Goal: Communication & Community: Share content

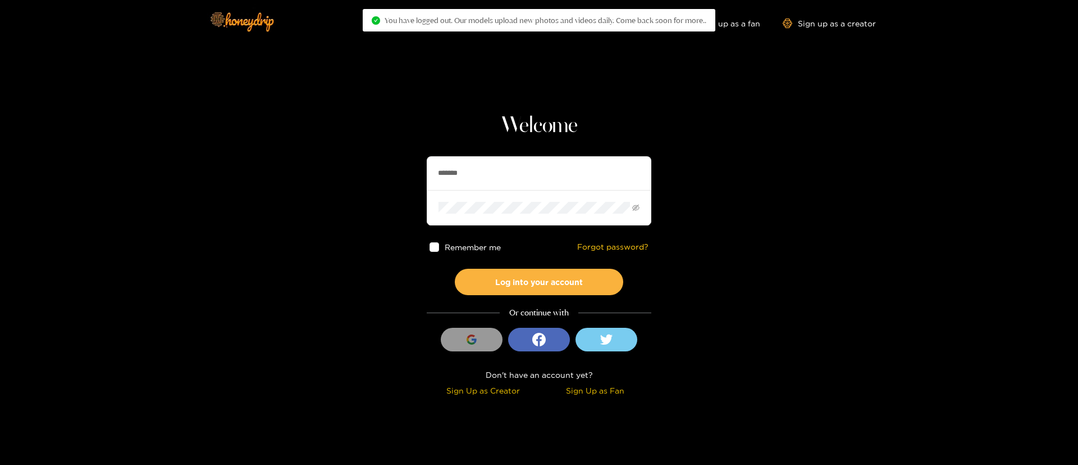
click at [516, 176] on input "*******" at bounding box center [539, 173] width 225 height 34
click at [518, 180] on input "*******" at bounding box center [539, 173] width 225 height 34
drag, startPoint x: 518, startPoint y: 180, endPoint x: 459, endPoint y: 168, distance: 60.8
click at [518, 180] on input "*******" at bounding box center [539, 173] width 225 height 34
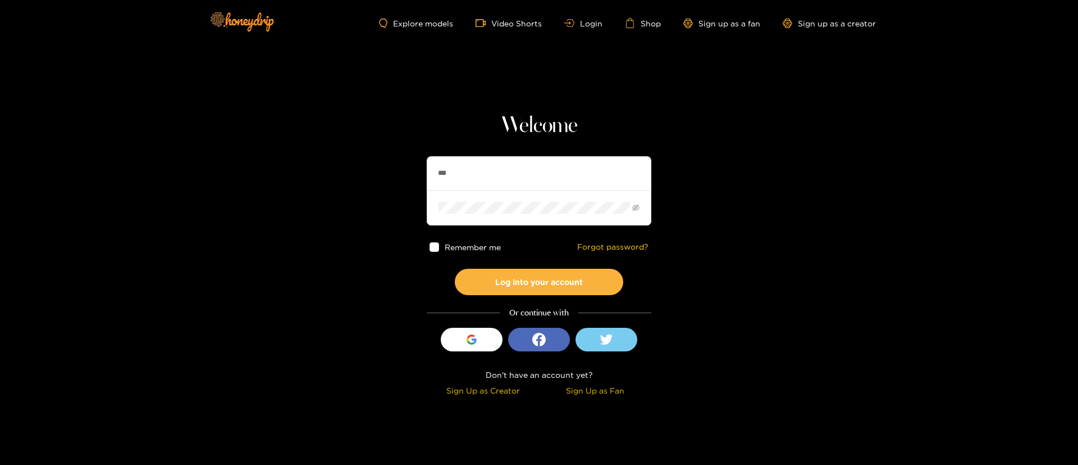
type input "*******"
click at [534, 291] on button "Log into your account" at bounding box center [539, 282] width 169 height 26
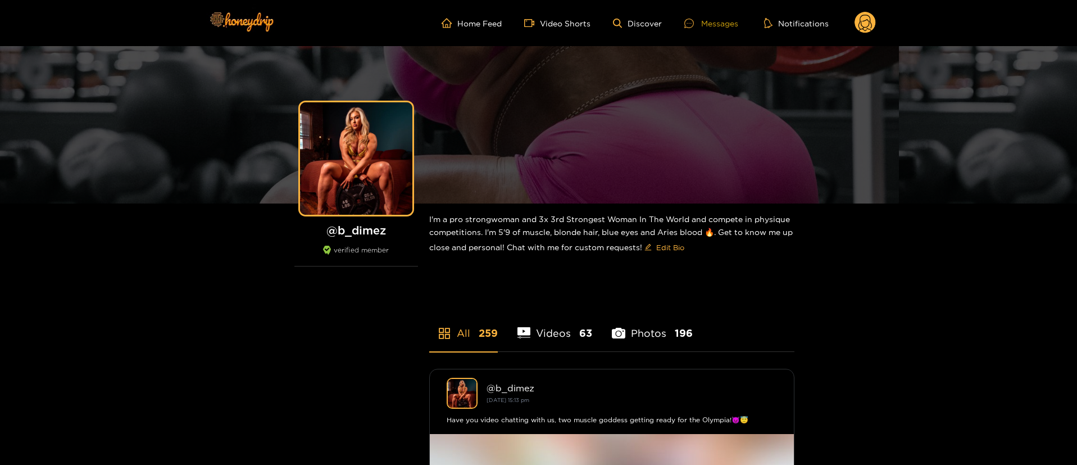
click at [724, 18] on div "Messages" at bounding box center [711, 23] width 54 height 13
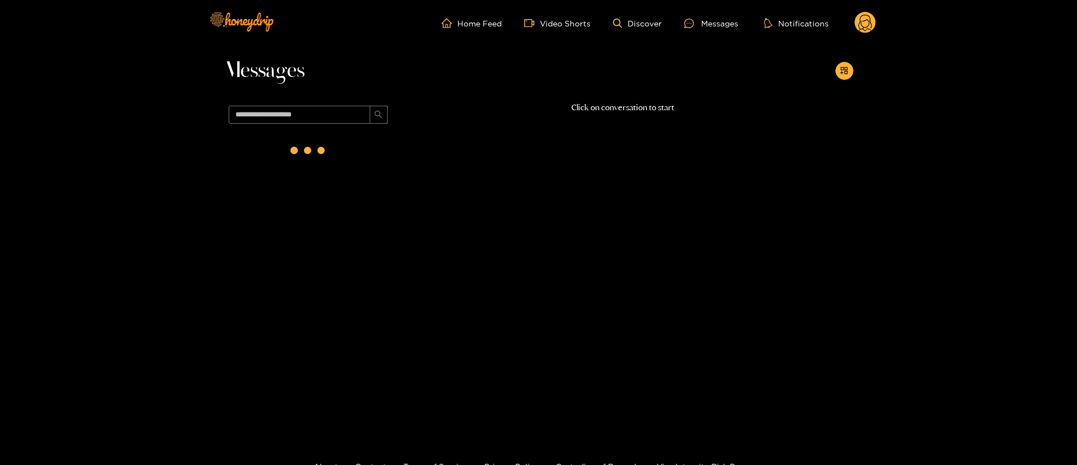
click at [859, 22] on circle at bounding box center [864, 22] width 21 height 21
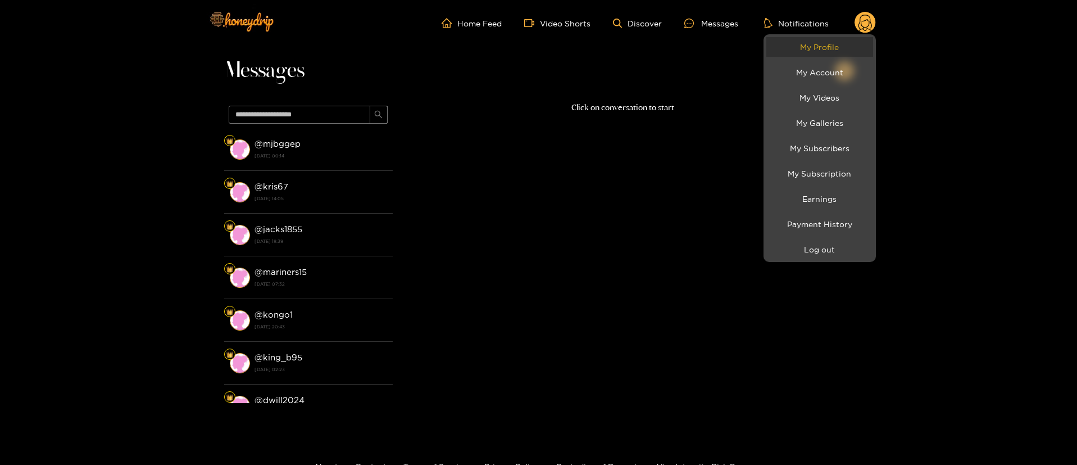
click at [839, 48] on link "My Profile" at bounding box center [819, 47] width 107 height 20
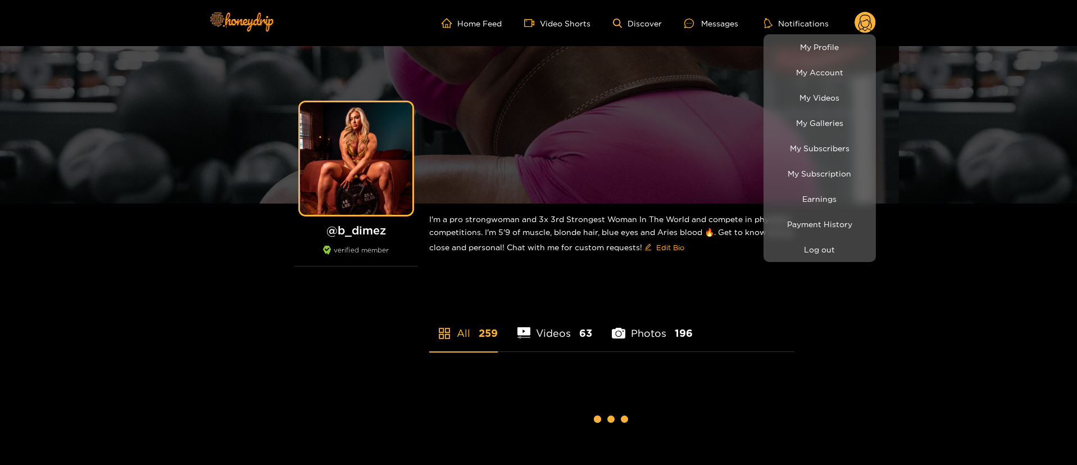
click at [955, 262] on div at bounding box center [538, 232] width 1077 height 465
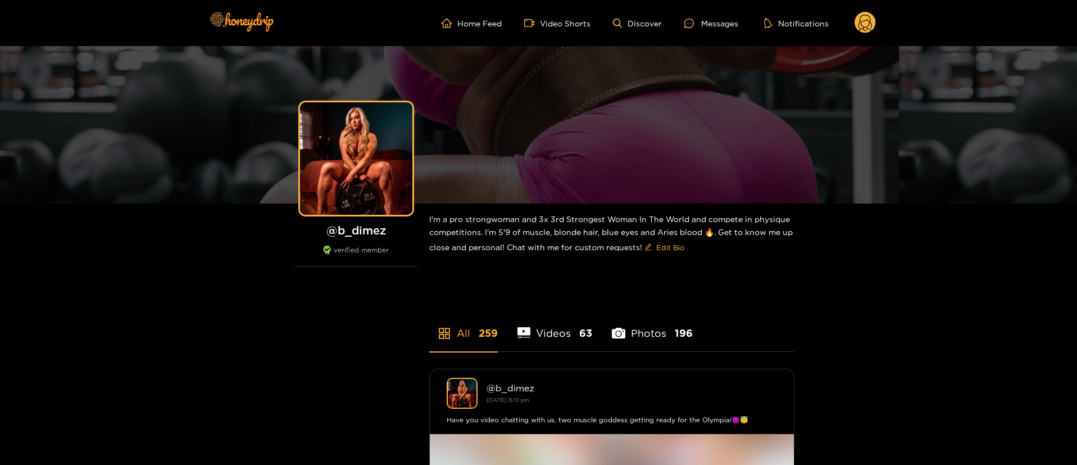
click at [870, 26] on circle at bounding box center [864, 22] width 21 height 21
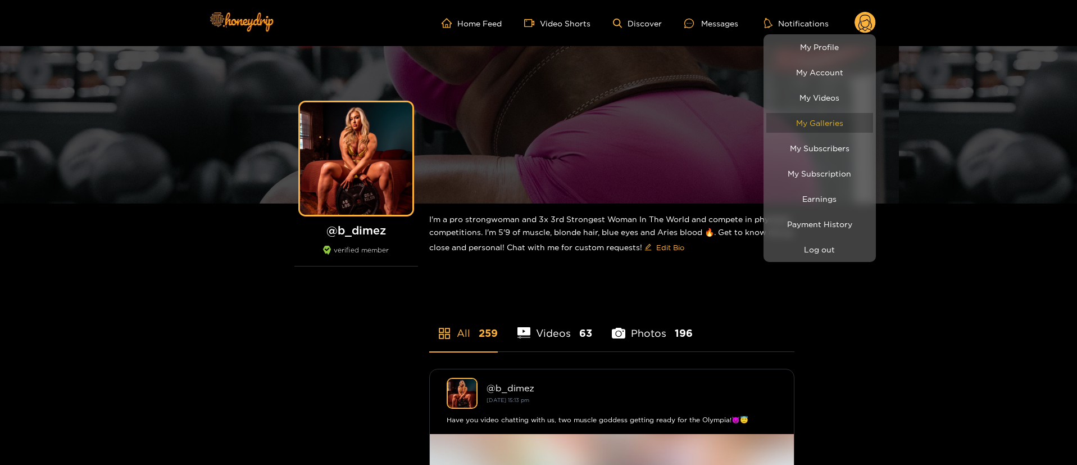
click at [839, 119] on link "My Galleries" at bounding box center [819, 123] width 107 height 20
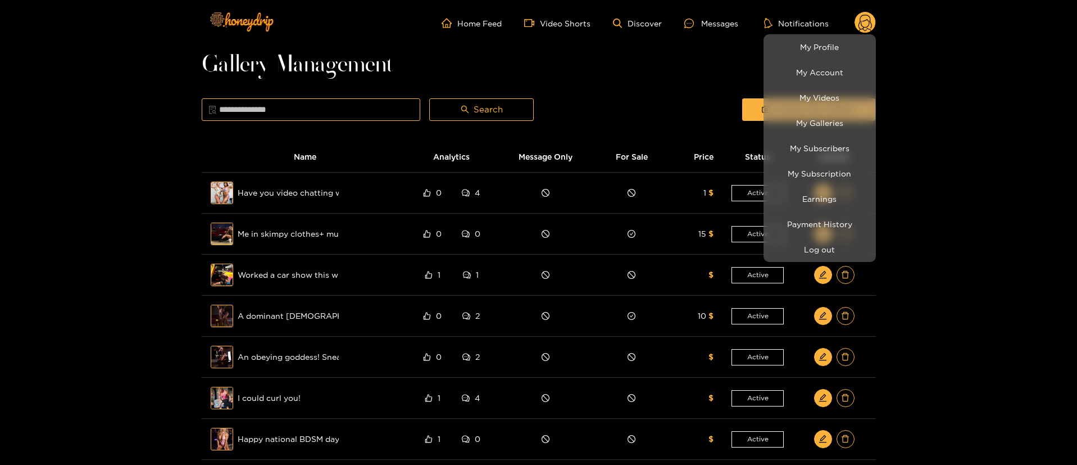
click at [548, 49] on div at bounding box center [538, 232] width 1077 height 465
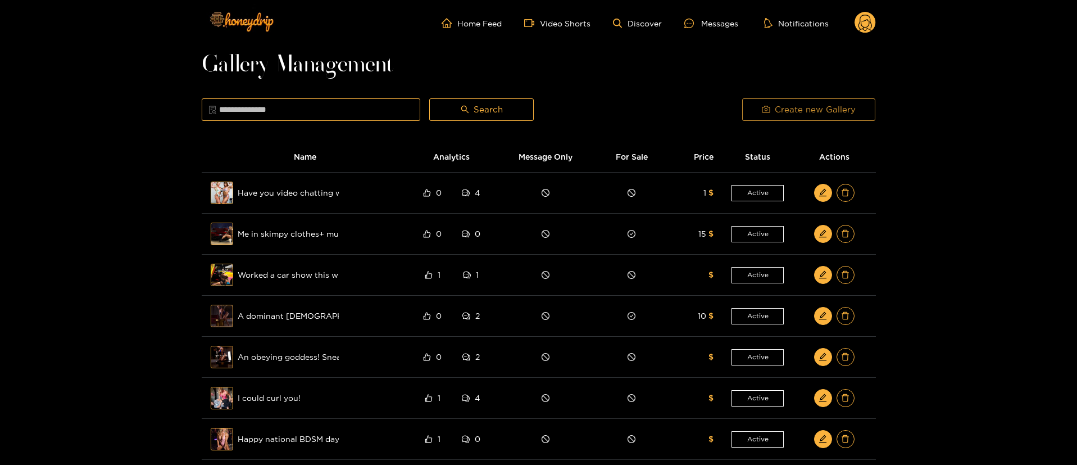
click at [809, 110] on span "Create new Gallery" at bounding box center [815, 109] width 81 height 13
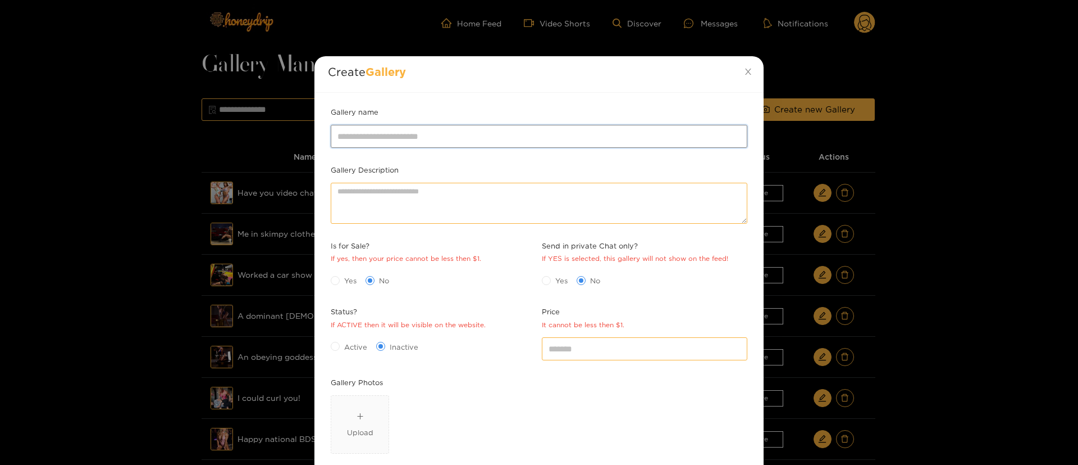
click at [500, 138] on input "Gallery name" at bounding box center [539, 136] width 417 height 22
paste input "**********"
type input "**********"
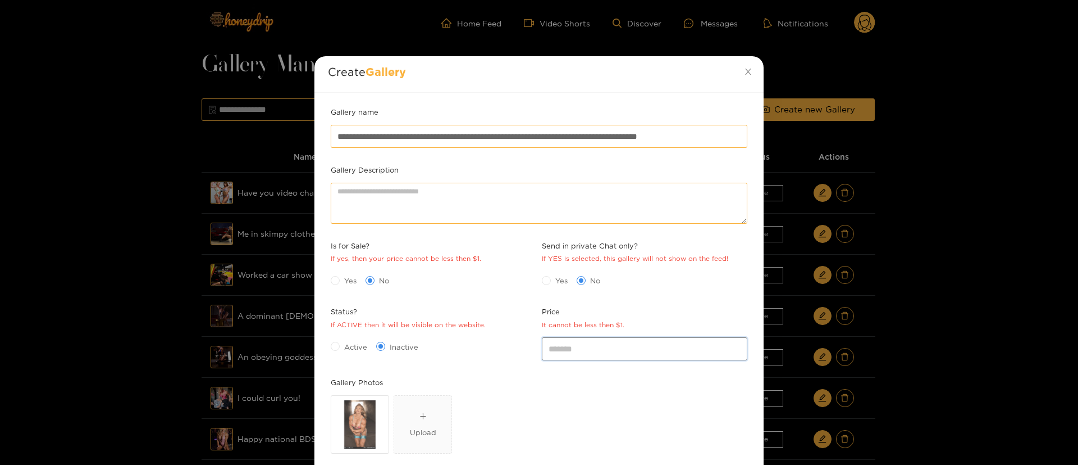
click at [583, 339] on input "*" at bounding box center [645, 348] width 206 height 22
click at [344, 347] on span "Active" at bounding box center [356, 346] width 32 height 11
click at [460, 273] on div "Yes No" at bounding box center [434, 280] width 206 height 18
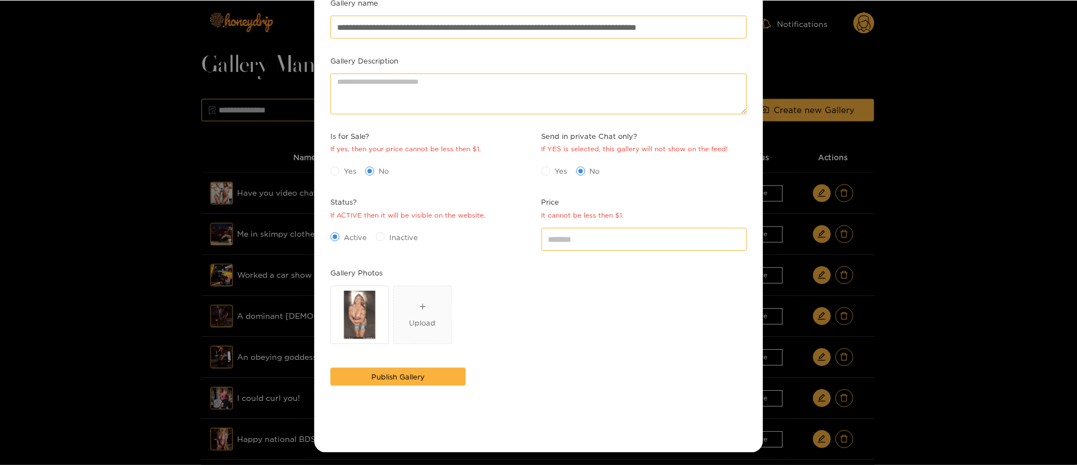
scroll to position [111, 0]
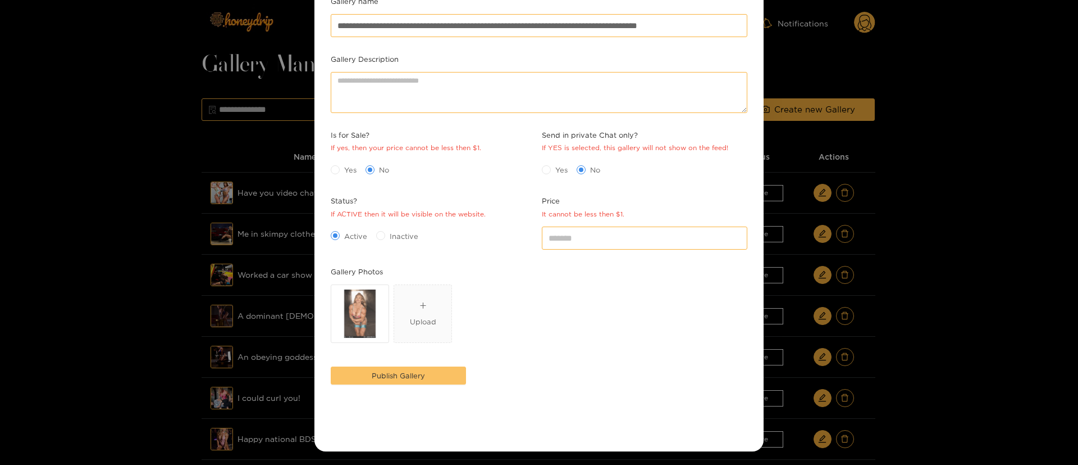
click at [409, 381] on button "Publish Gallery" at bounding box center [398, 375] width 135 height 18
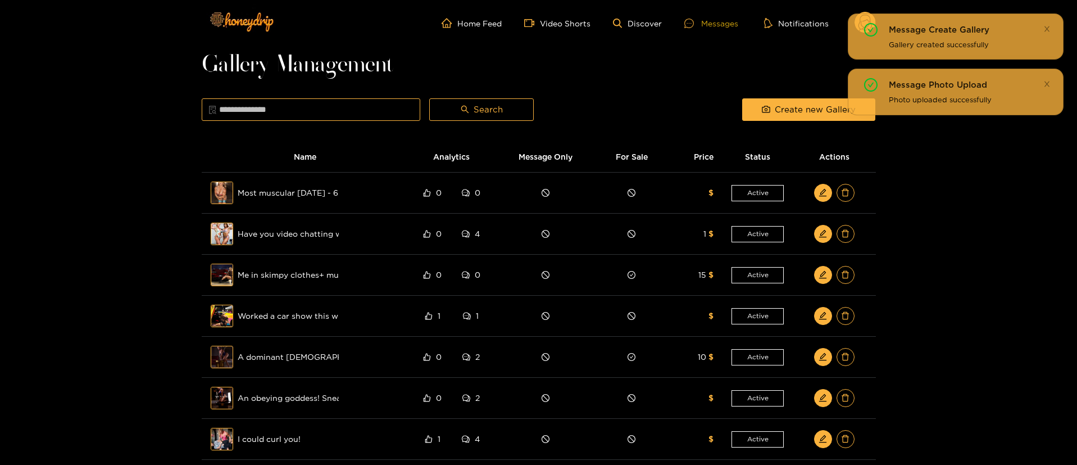
click at [721, 21] on div "Messages" at bounding box center [711, 23] width 54 height 13
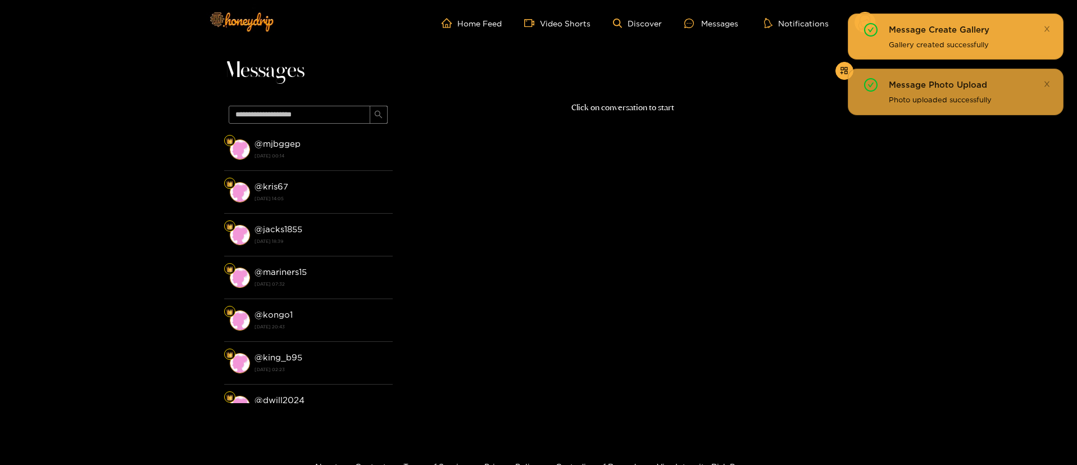
drag, startPoint x: 1042, startPoint y: 86, endPoint x: 1037, endPoint y: 44, distance: 42.4
click at [1042, 81] on div "Message Photo Upload" at bounding box center [969, 84] width 161 height 13
click at [1044, 31] on div "Message Create Gallery Gallery created successfully" at bounding box center [956, 36] width 216 height 46
click at [1048, 25] on icon "close" at bounding box center [1046, 28] width 7 height 7
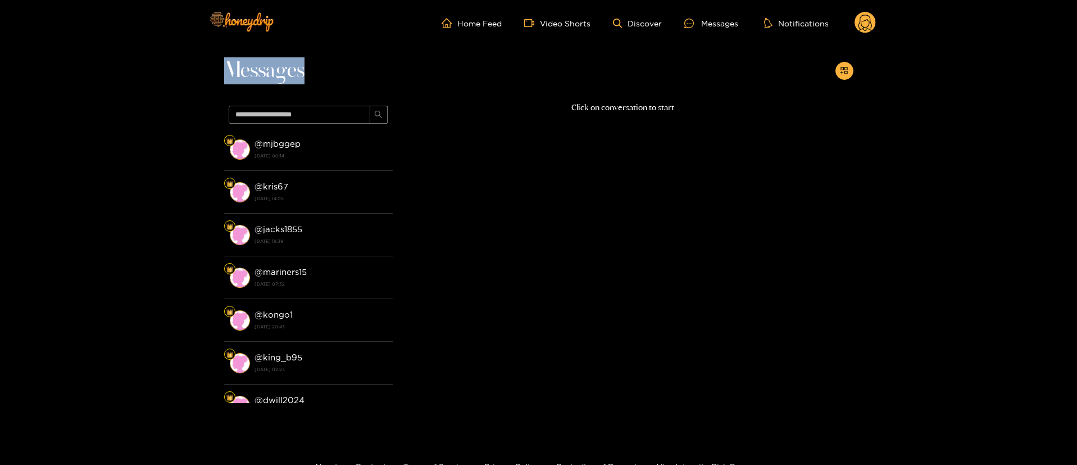
click at [1048, 24] on header "Home Feed Video Shorts Discover Messages Notifications 0 videos discover messag…" at bounding box center [538, 23] width 1077 height 46
click at [836, 63] on div at bounding box center [844, 71] width 18 height 18
click at [855, 19] on circle at bounding box center [864, 22] width 21 height 21
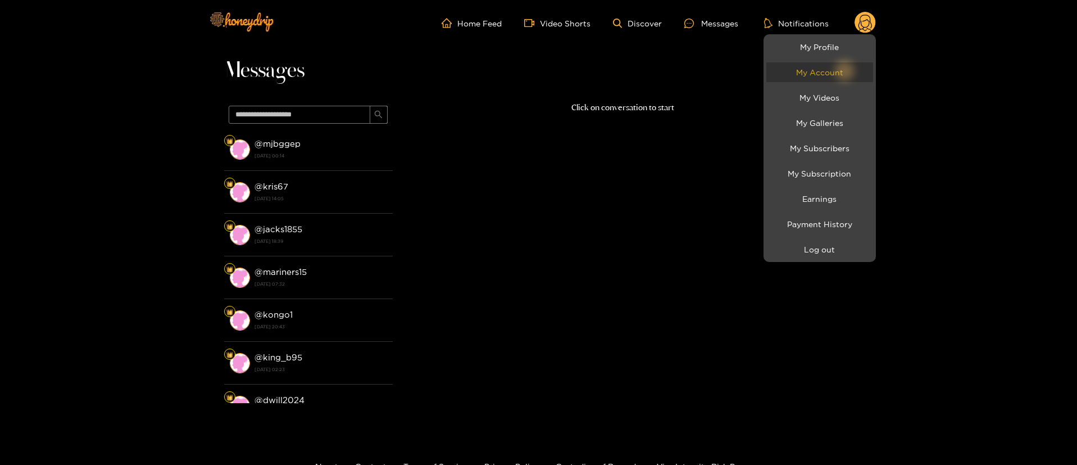
drag, startPoint x: 855, startPoint y: 19, endPoint x: 841, endPoint y: 64, distance: 46.9
click at [841, 64] on link "My Account" at bounding box center [819, 72] width 107 height 20
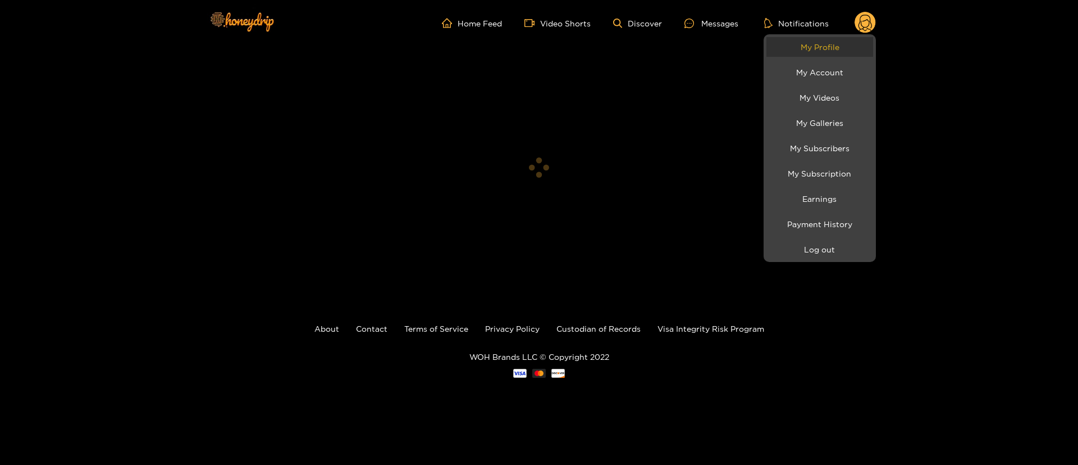
click at [839, 55] on link "My Profile" at bounding box center [820, 47] width 107 height 20
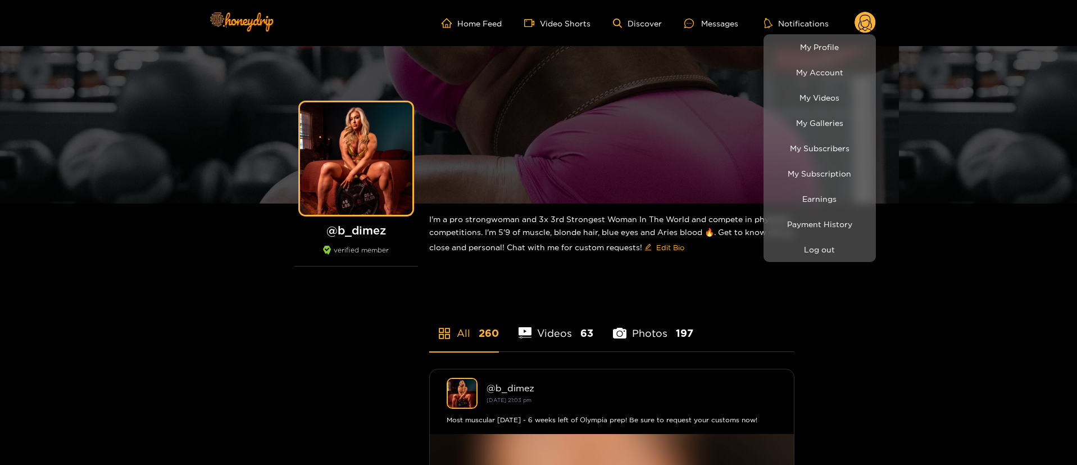
click at [734, 28] on div at bounding box center [538, 232] width 1077 height 465
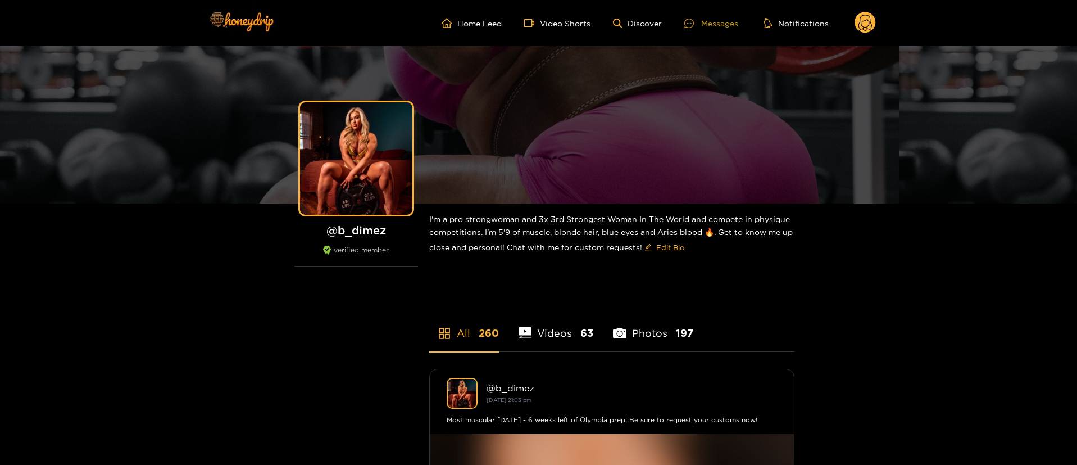
click at [734, 26] on div "Messages" at bounding box center [711, 23] width 54 height 13
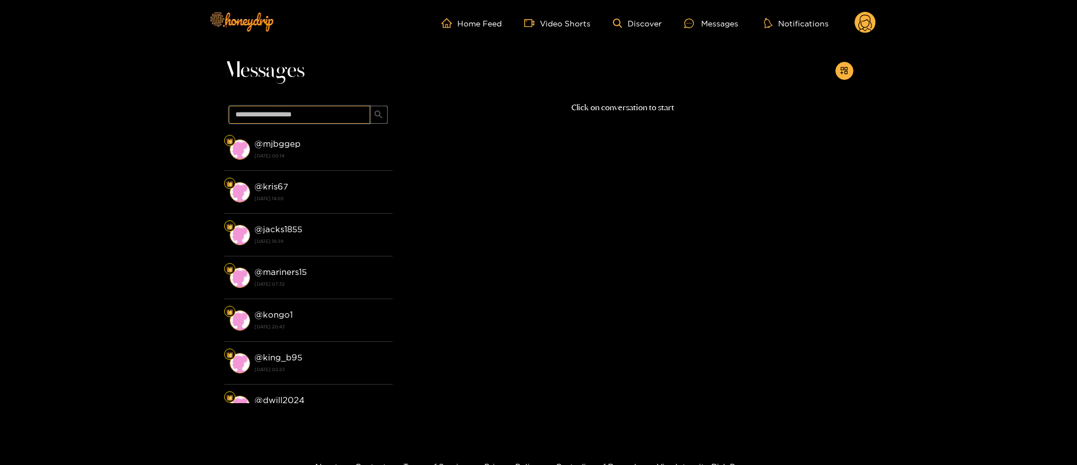
click at [364, 123] on input "text" at bounding box center [300, 115] width 142 height 18
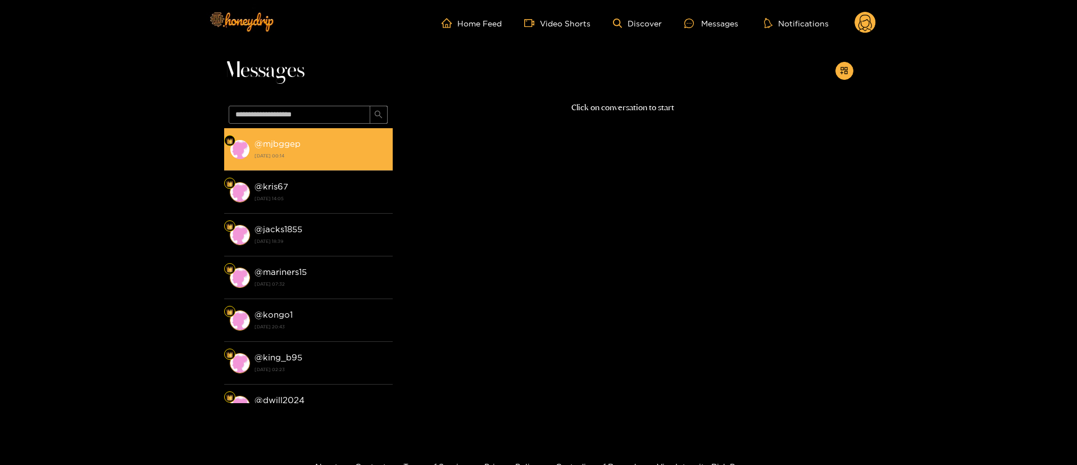
click at [352, 148] on div "@ mjbggep 25 August 2025 00:14" at bounding box center [320, 148] width 133 height 25
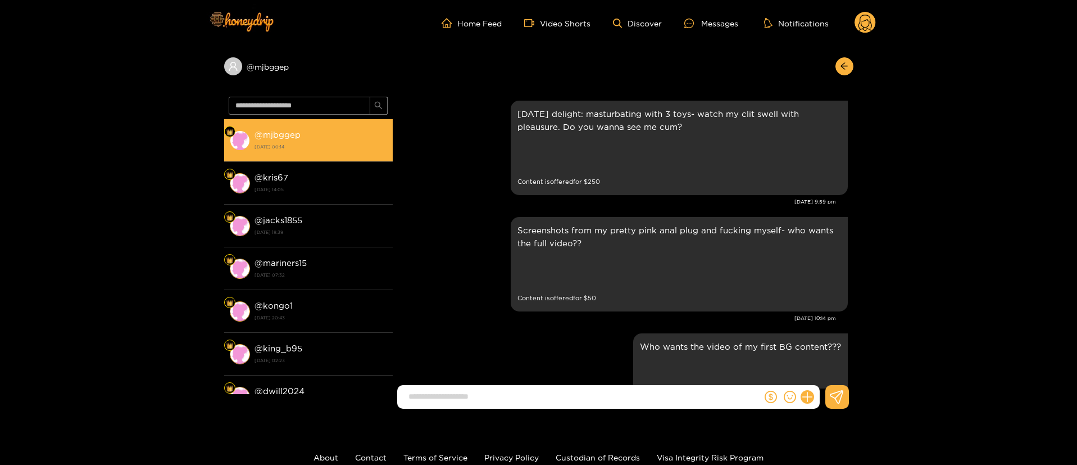
scroll to position [1600, 0]
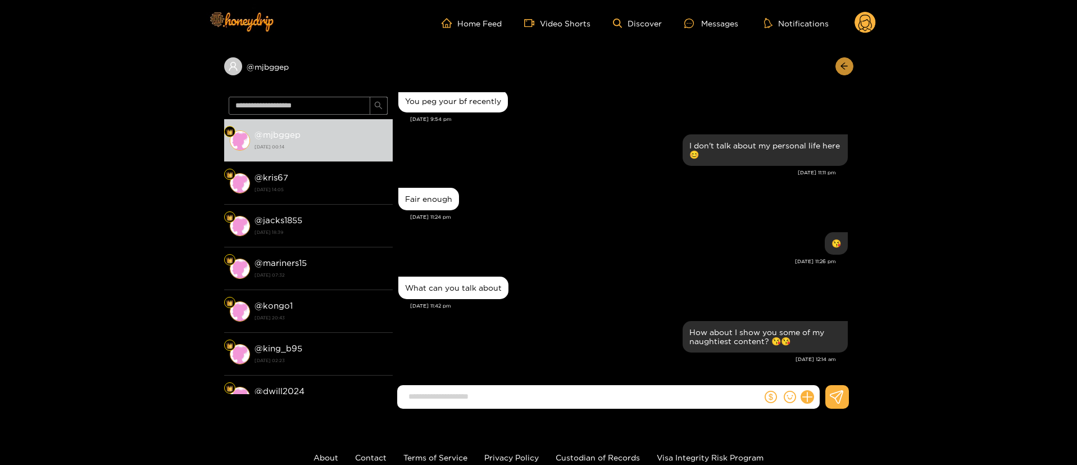
click at [853, 65] on button "button" at bounding box center [844, 66] width 18 height 18
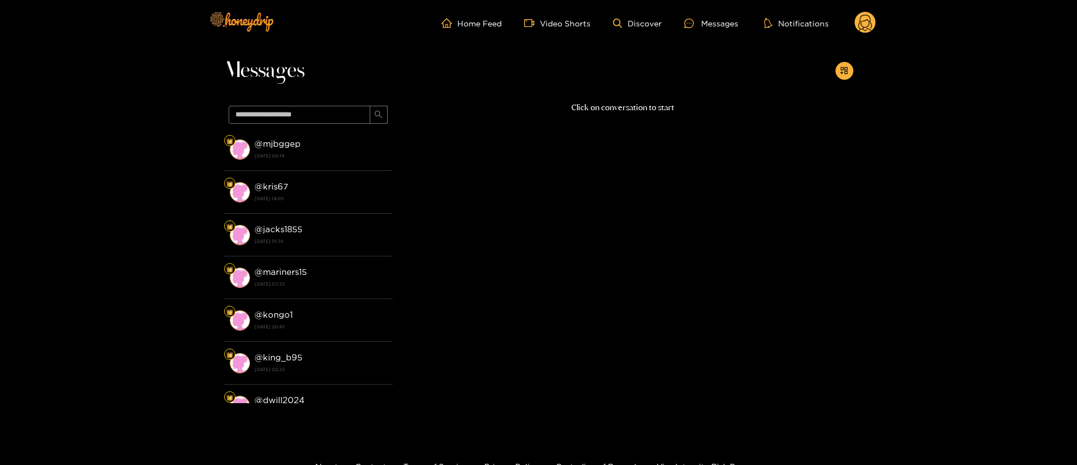
click at [853, 65] on div at bounding box center [844, 71] width 18 height 18
drag, startPoint x: 847, startPoint y: 79, endPoint x: 857, endPoint y: 79, distance: 9.6
click at [847, 79] on div at bounding box center [844, 71] width 18 height 18
click at [843, 72] on icon "appstore-add" at bounding box center [844, 70] width 8 height 8
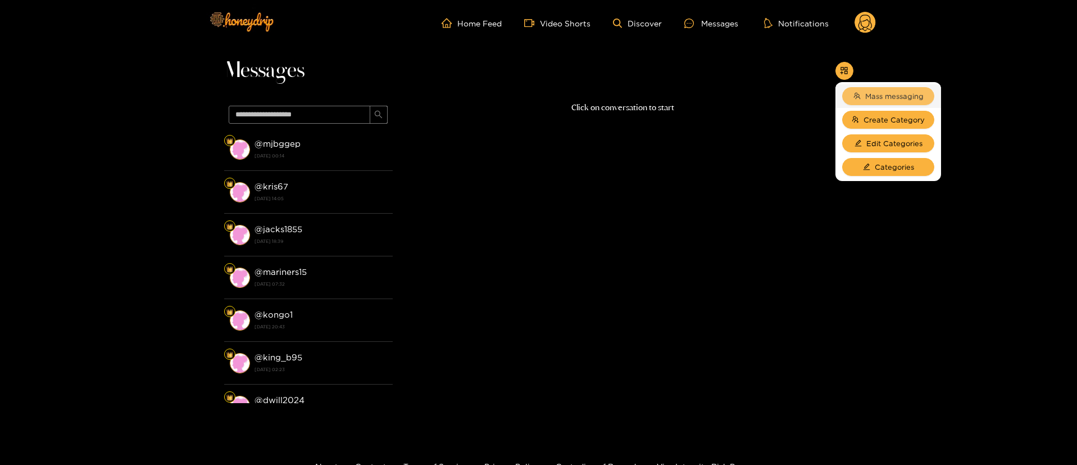
click at [876, 104] on button "Mass messaging" at bounding box center [888, 96] width 92 height 18
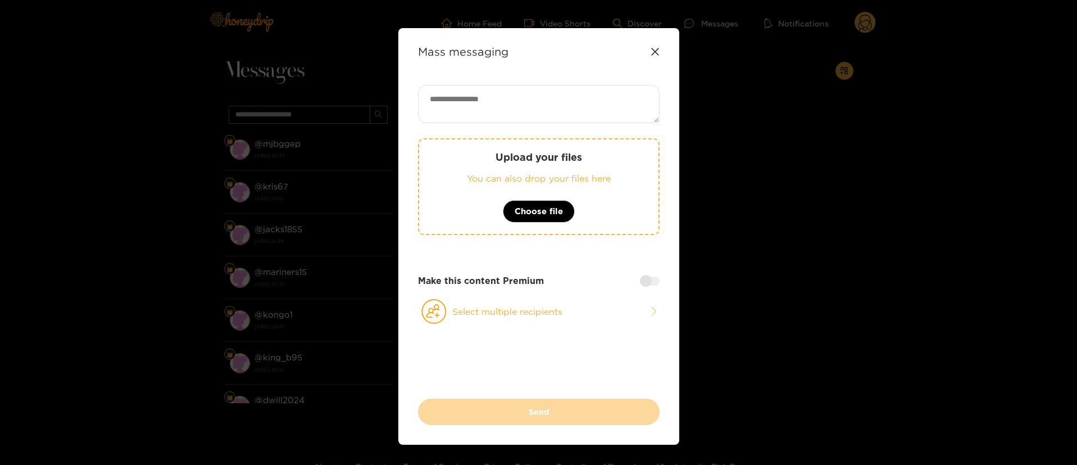
click at [483, 116] on textarea at bounding box center [539, 104] width 242 height 38
paste textarea "**********"
type textarea "**********"
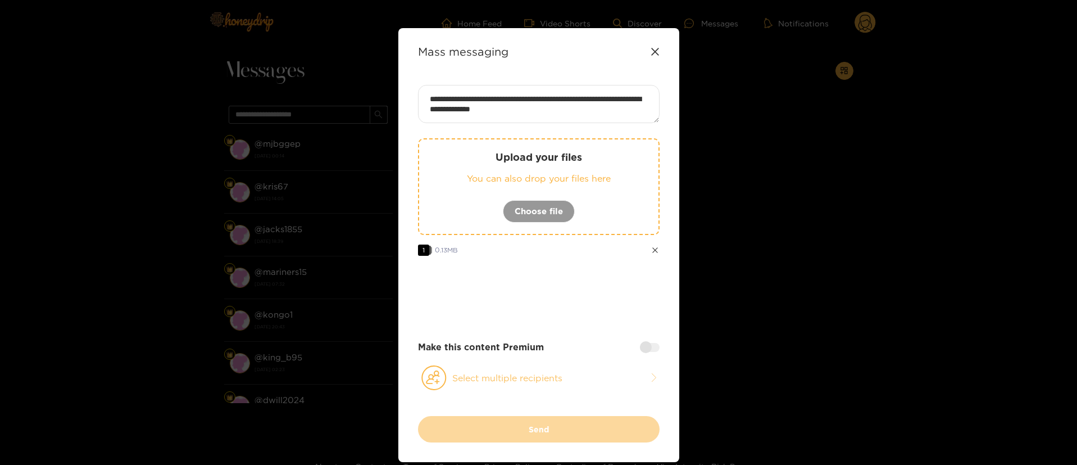
click at [558, 367] on button "Select multiple recipients" at bounding box center [539, 378] width 242 height 26
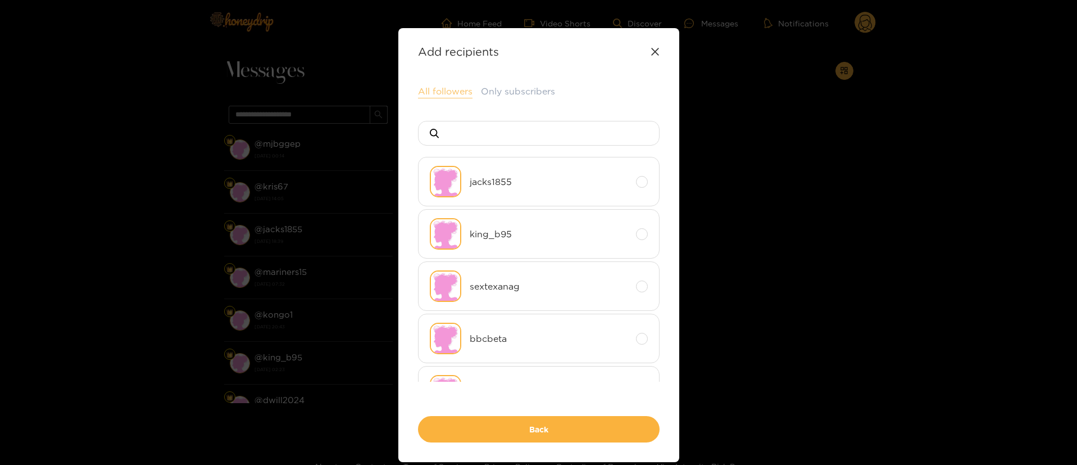
click at [451, 92] on button "All followers" at bounding box center [445, 91] width 54 height 13
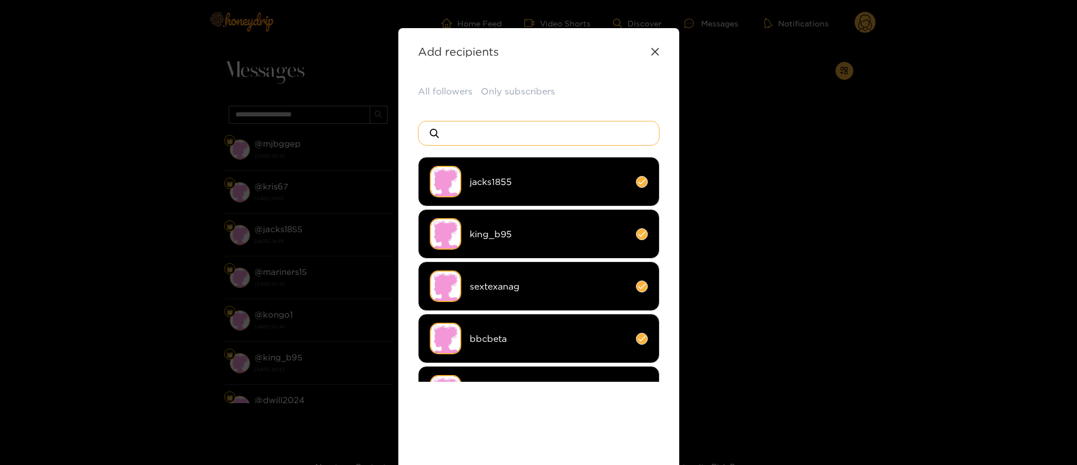
click at [531, 130] on input at bounding box center [543, 133] width 198 height 24
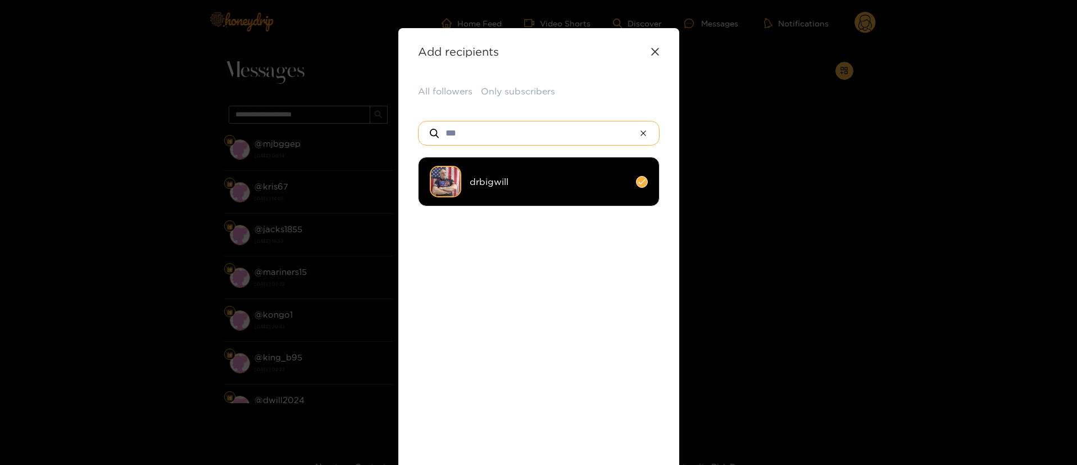
type input "***"
click at [540, 167] on li "drbigwill" at bounding box center [539, 181] width 242 height 49
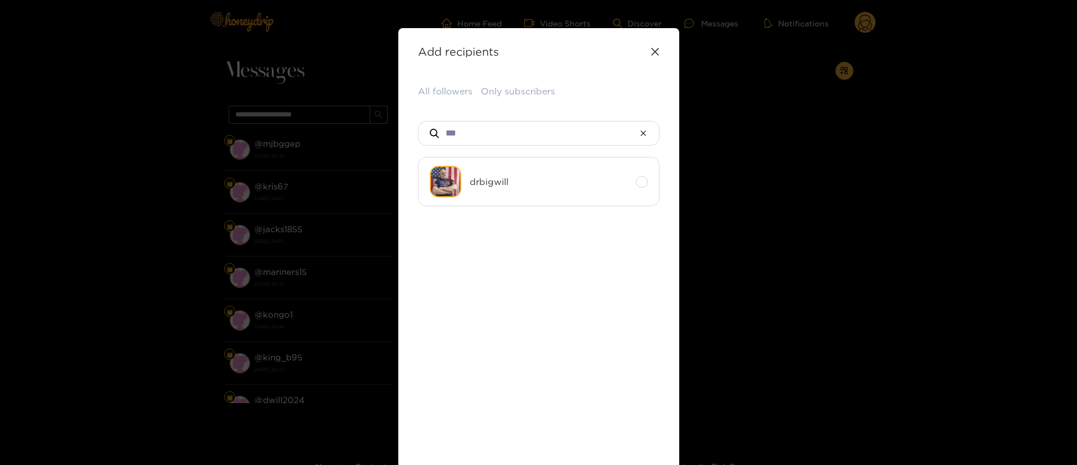
click at [584, 308] on ul "drbigwill" at bounding box center [539, 269] width 242 height 225
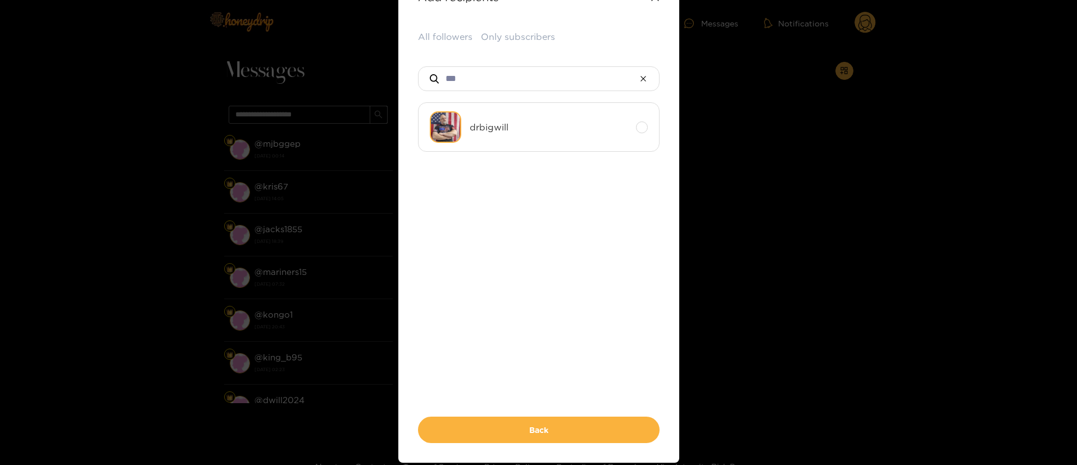
scroll to position [97, 0]
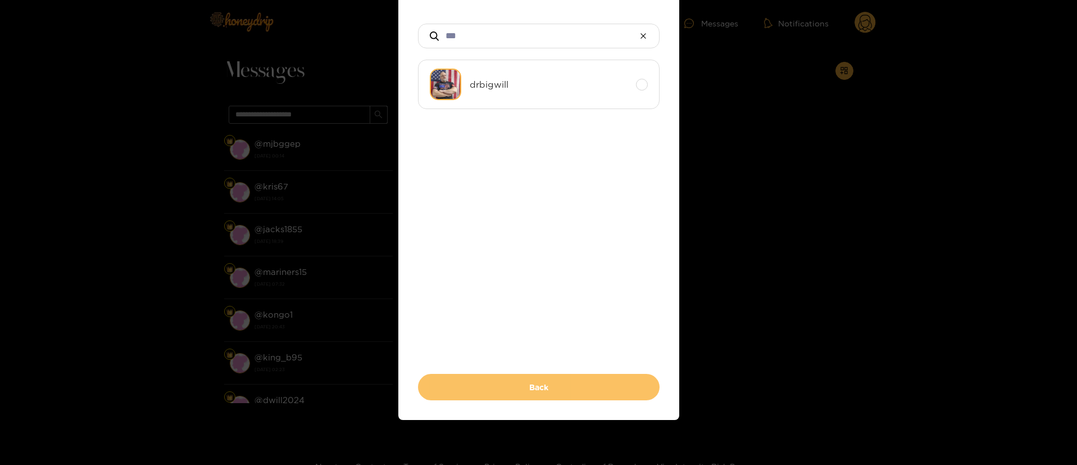
click at [570, 380] on button "Back" at bounding box center [539, 387] width 242 height 26
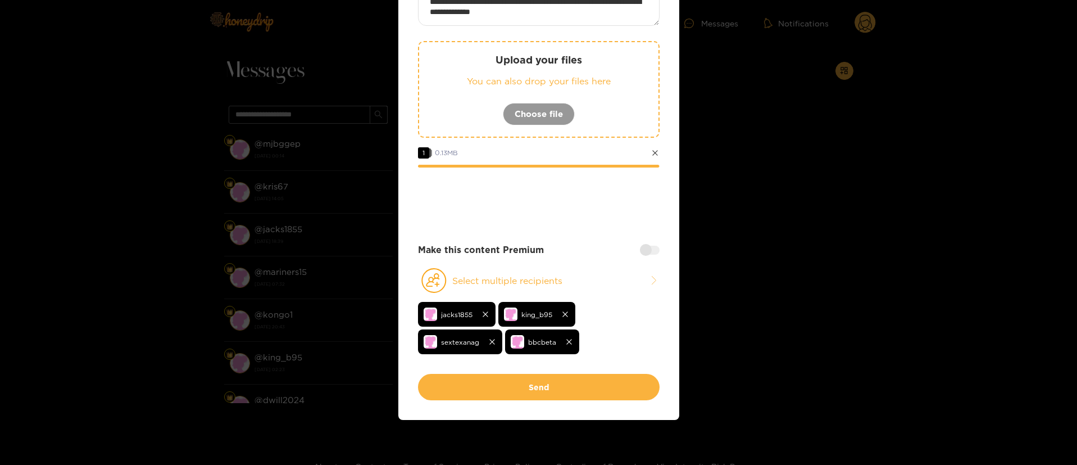
click at [633, 237] on div "**********" at bounding box center [539, 181] width 242 height 386
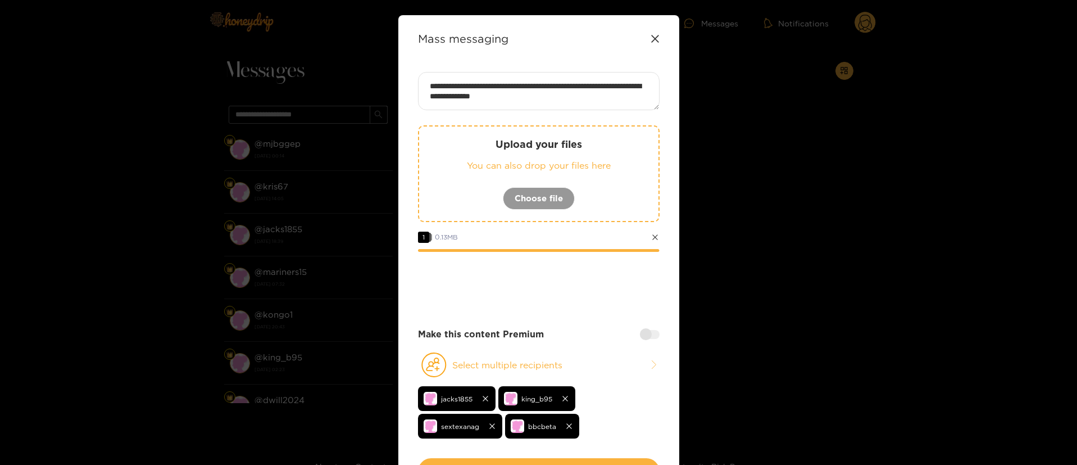
click at [553, 310] on div "**********" at bounding box center [539, 265] width 242 height 386
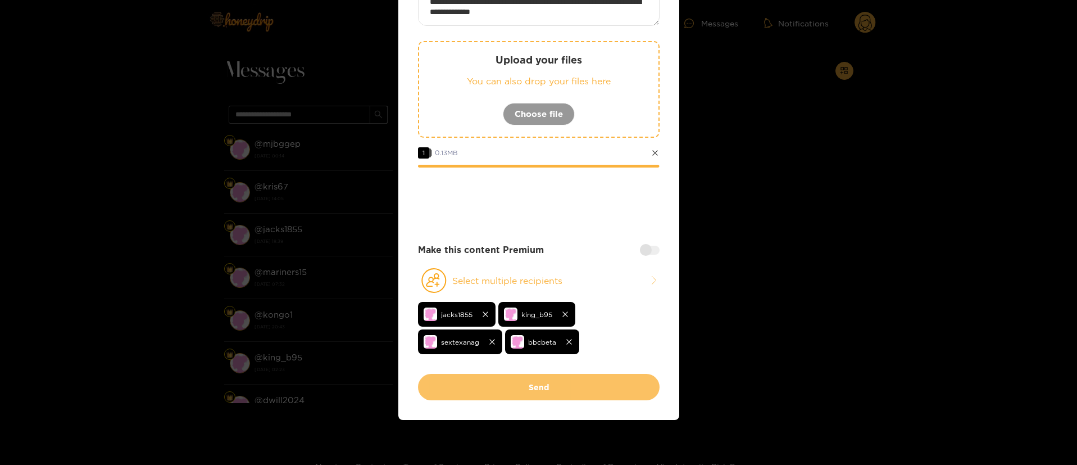
click at [544, 390] on button "Send" at bounding box center [539, 387] width 242 height 26
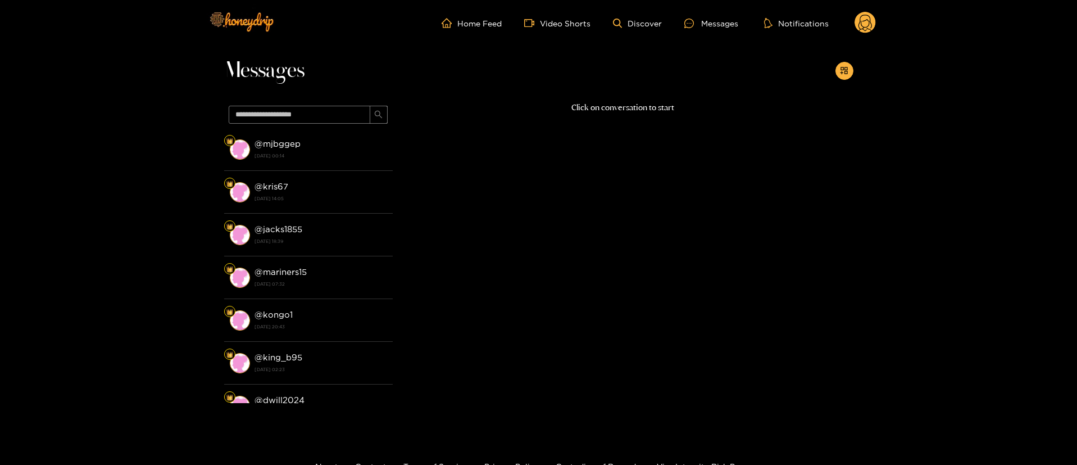
click at [866, 20] on icon at bounding box center [864, 25] width 13 height 20
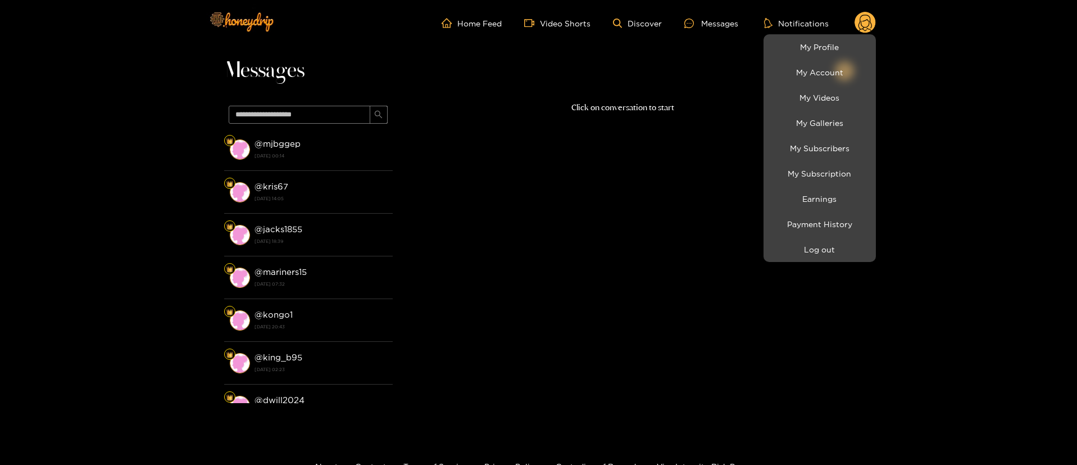
click at [803, 57] on li "My Profile" at bounding box center [819, 46] width 112 height 25
click at [807, 51] on link "My Profile" at bounding box center [819, 47] width 107 height 20
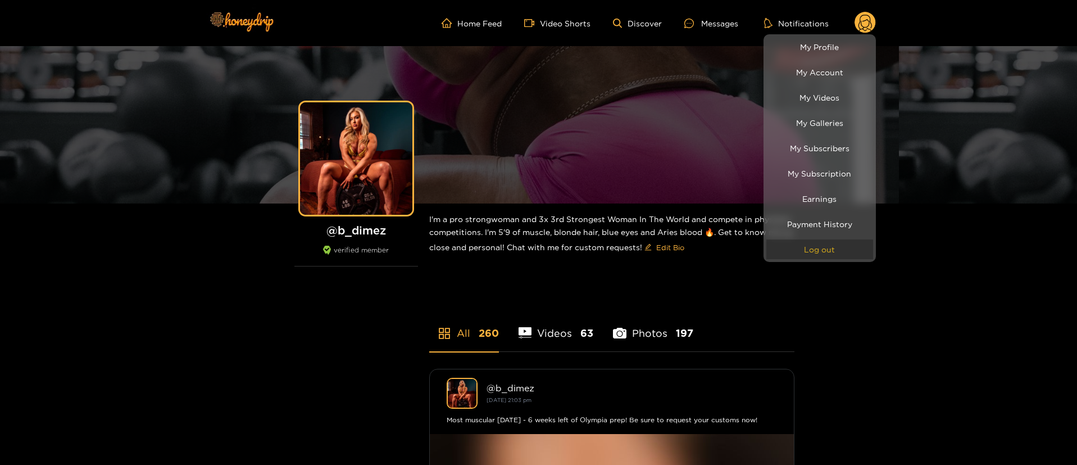
click at [813, 253] on button "Log out" at bounding box center [819, 249] width 107 height 20
